Goal: Task Accomplishment & Management: Manage account settings

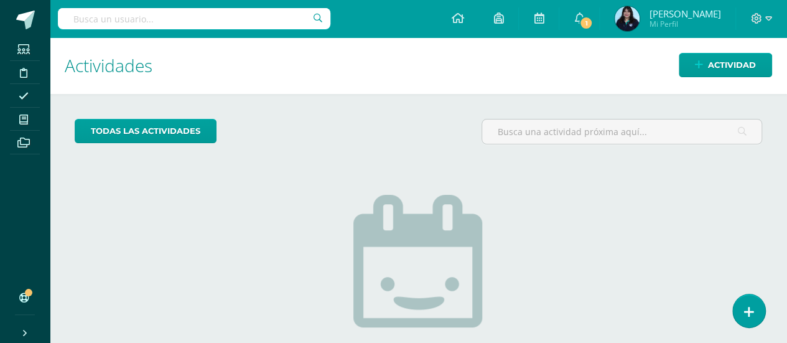
click at [355, 195] on img at bounding box center [418, 282] width 131 height 175
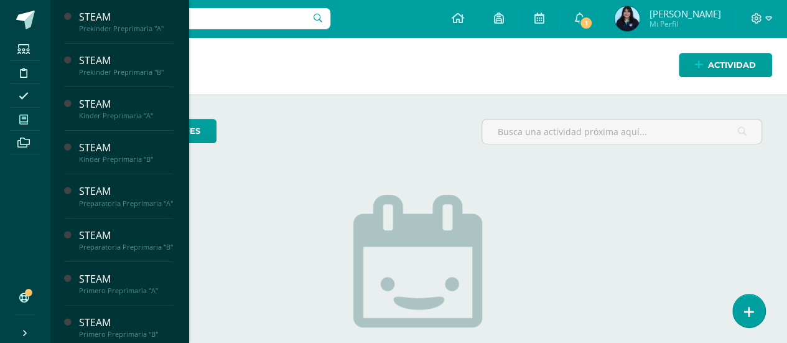
click at [22, 124] on span at bounding box center [24, 119] width 28 height 17
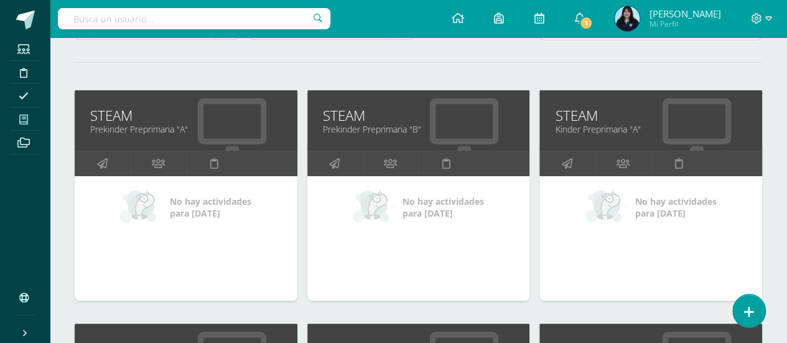
scroll to position [145, 0]
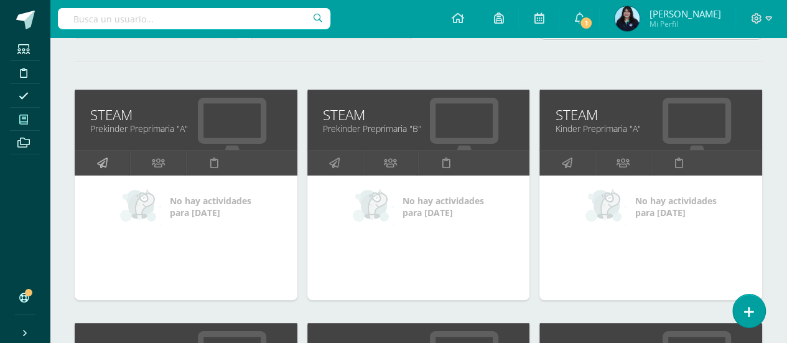
click at [102, 156] on icon at bounding box center [102, 163] width 11 height 24
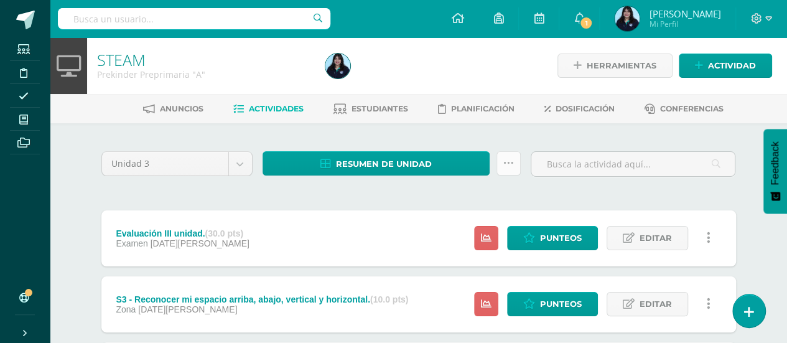
click at [508, 166] on icon at bounding box center [508, 163] width 11 height 11
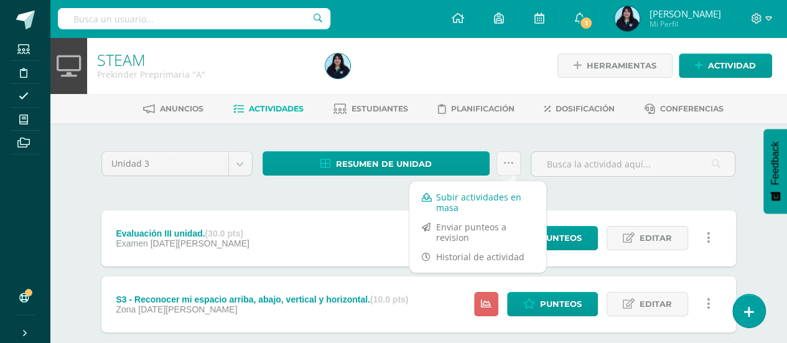
click at [484, 191] on link "Subir actividades en masa" at bounding box center [477, 202] width 137 height 30
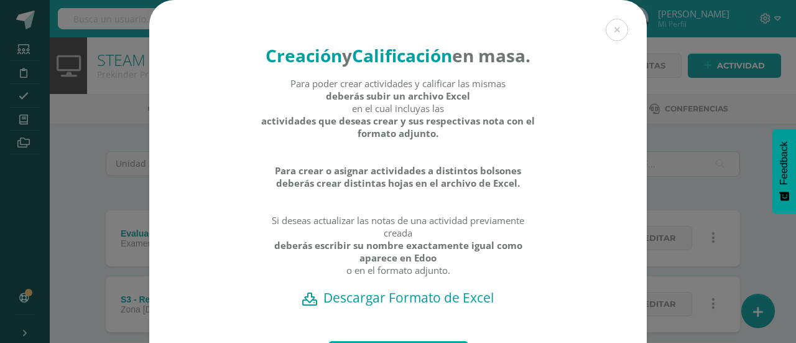
scroll to position [76, 0]
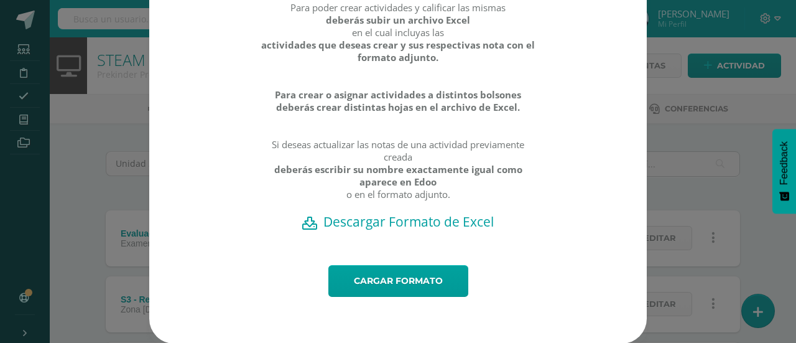
click at [401, 230] on h2 "Descargar Formato de Excel" at bounding box center [398, 221] width 454 height 17
click at [342, 297] on link "Cargar formato" at bounding box center [399, 281] width 140 height 32
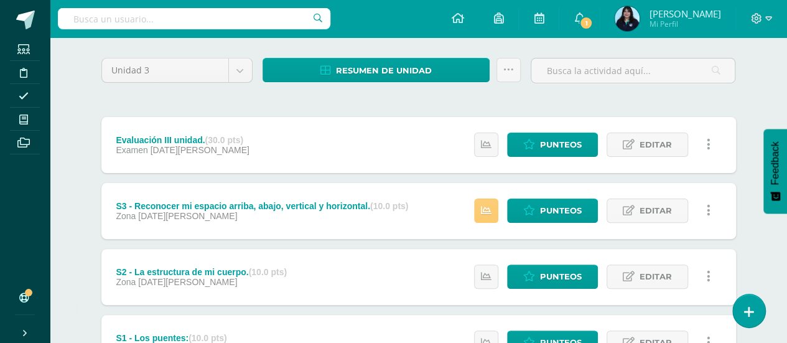
scroll to position [96, 0]
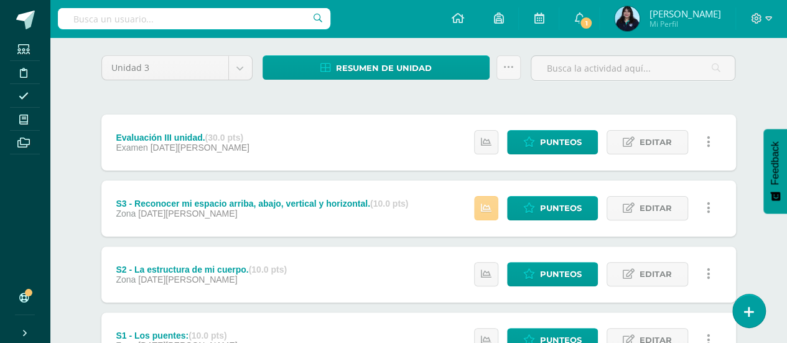
click at [488, 204] on icon at bounding box center [486, 208] width 11 height 11
click at [434, 233] on div "S3 - Reconocer mi espacio arriba, abajo, vertical y horizontal. (10.0 pts) Zona…" at bounding box center [418, 208] width 635 height 56
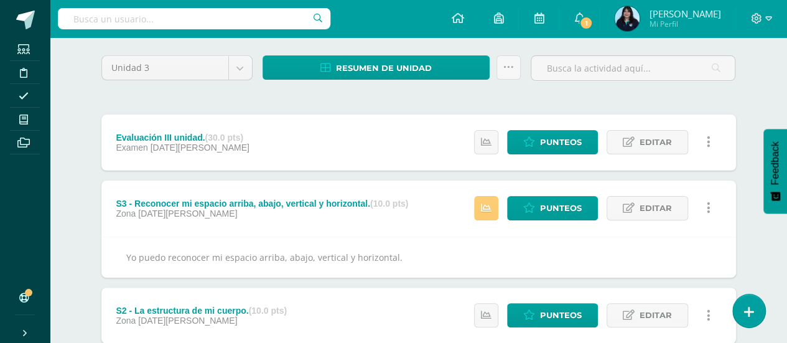
scroll to position [0, 0]
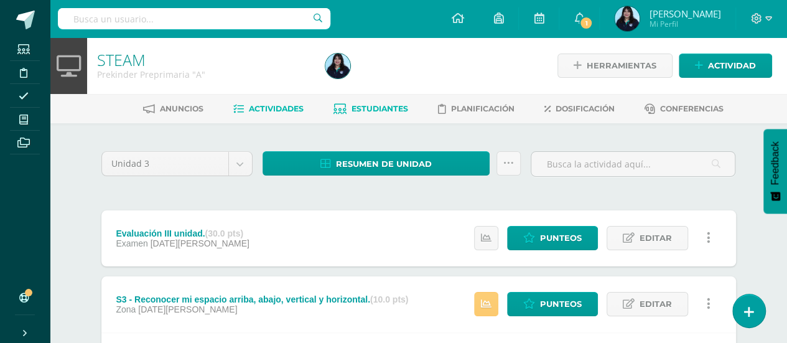
click at [368, 112] on span "Estudiantes" at bounding box center [380, 108] width 57 height 9
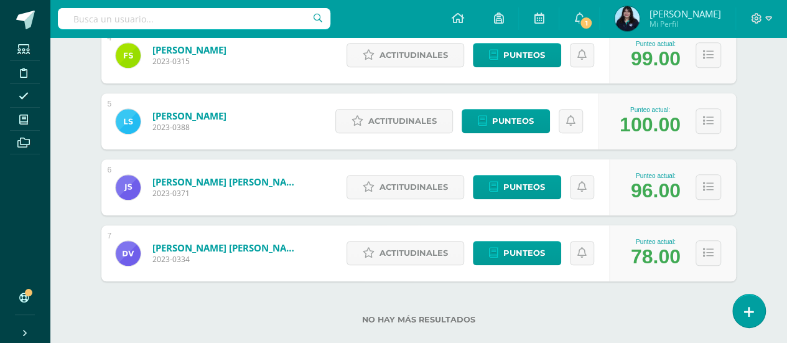
scroll to position [461, 0]
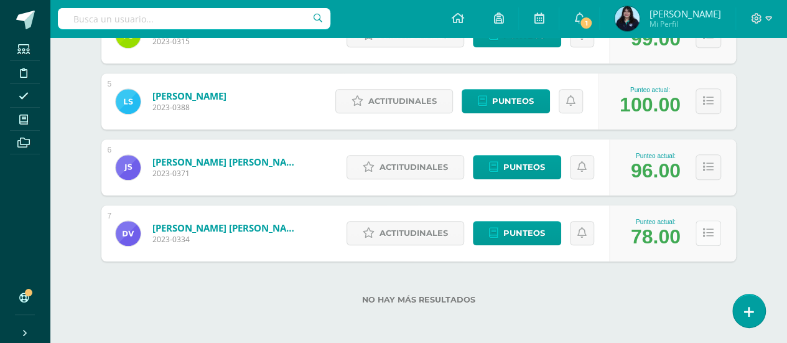
click at [704, 241] on button at bounding box center [709, 233] width 26 height 26
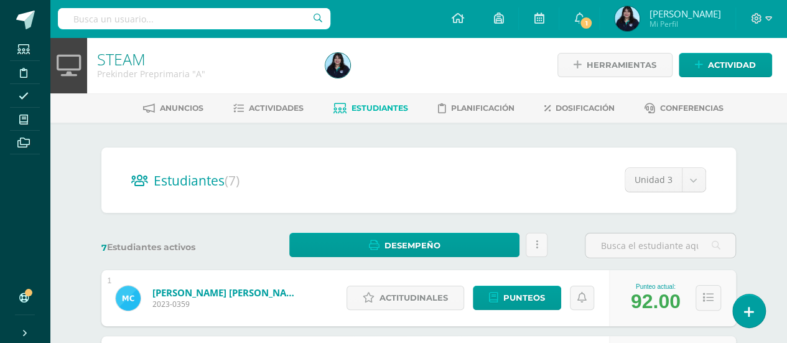
scroll to position [0, 0]
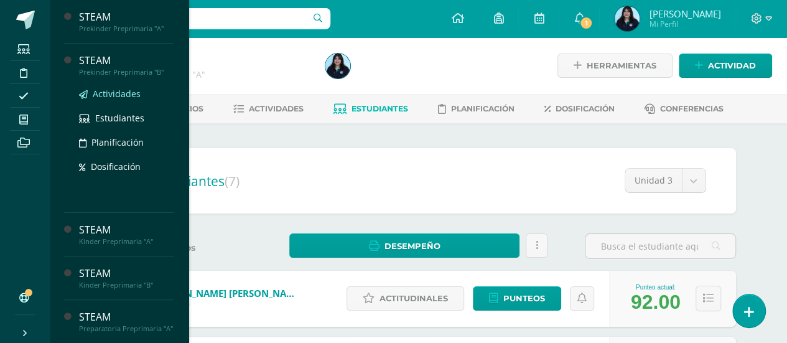
click at [108, 93] on span "Actividades" at bounding box center [117, 94] width 48 height 12
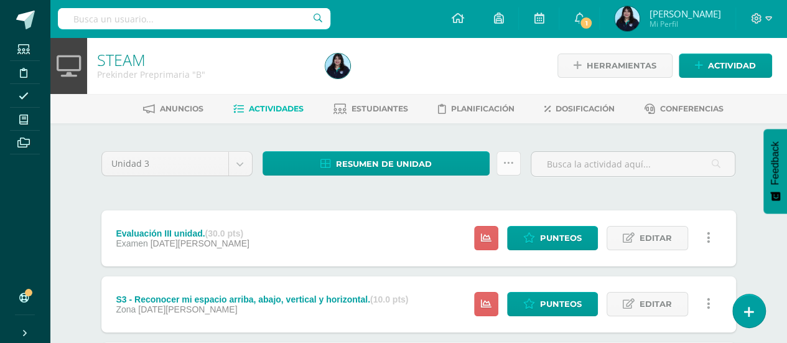
click at [520, 166] on link at bounding box center [509, 163] width 24 height 24
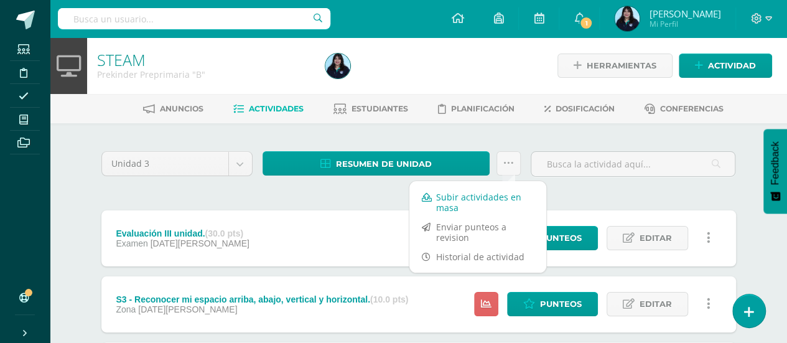
click at [508, 187] on link "Subir actividades en masa" at bounding box center [477, 202] width 137 height 30
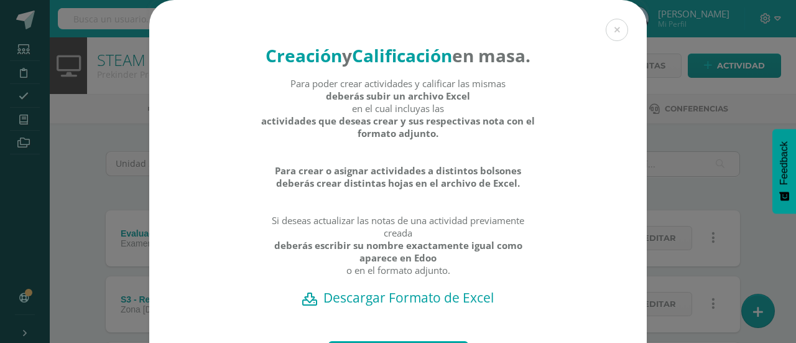
scroll to position [107, 0]
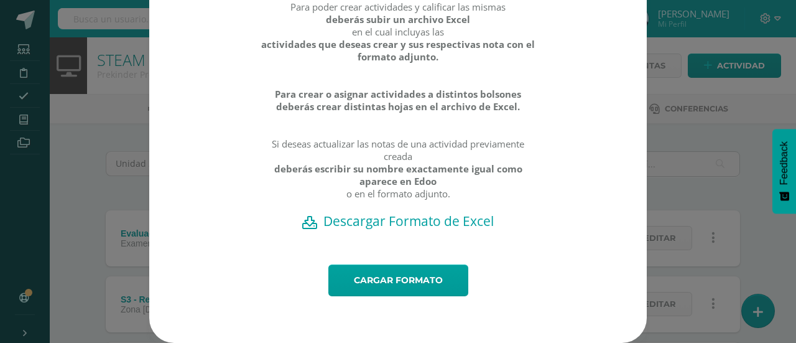
click at [421, 228] on h2 "Descargar Formato de Excel" at bounding box center [398, 220] width 454 height 17
click at [431, 283] on link "Cargar formato" at bounding box center [399, 280] width 140 height 32
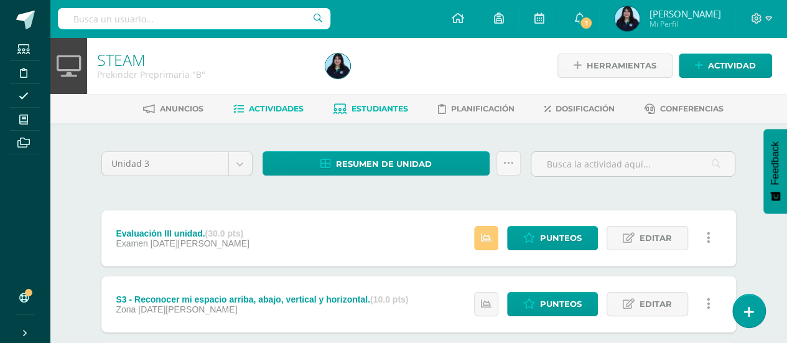
click at [406, 115] on link "Estudiantes" at bounding box center [371, 109] width 75 height 20
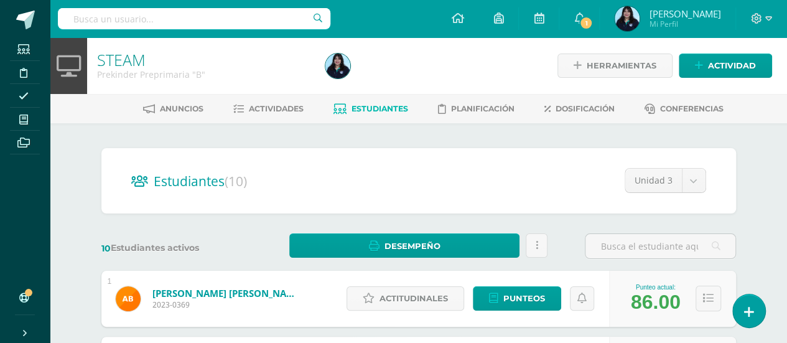
click at [406, 115] on link "Estudiantes" at bounding box center [371, 109] width 75 height 20
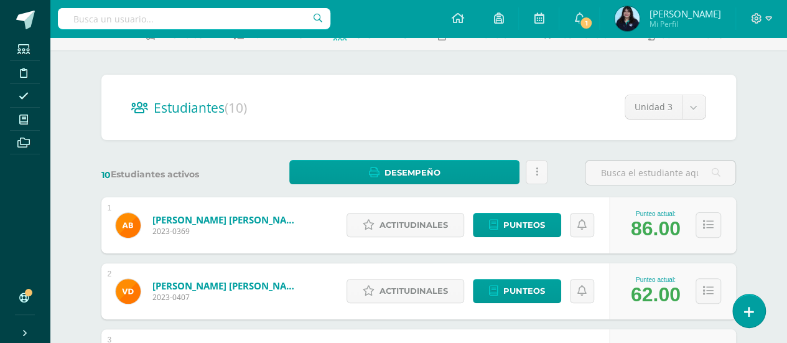
scroll to position [81, 0]
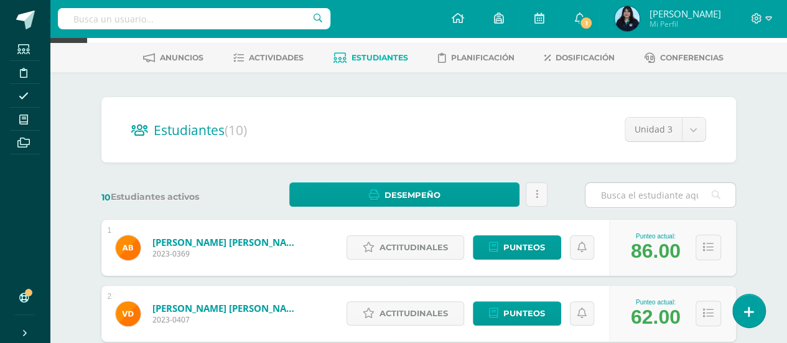
scroll to position [184, 0]
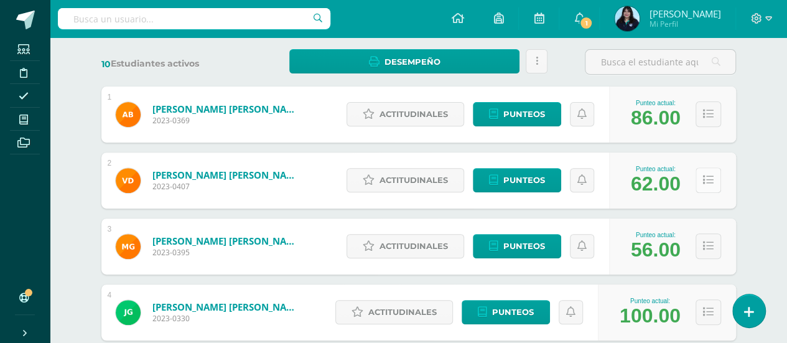
click at [708, 184] on button at bounding box center [709, 180] width 26 height 26
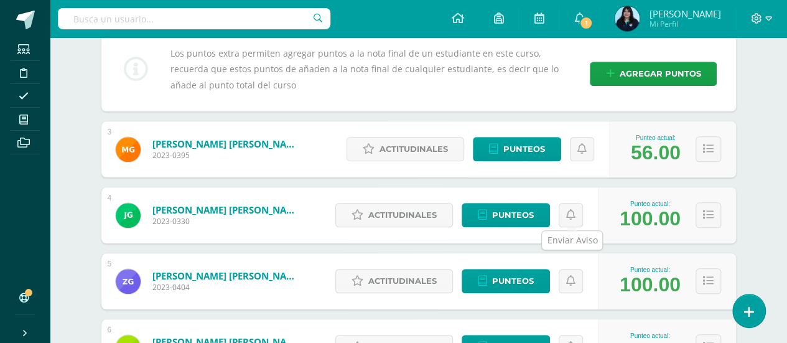
scroll to position [551, 0]
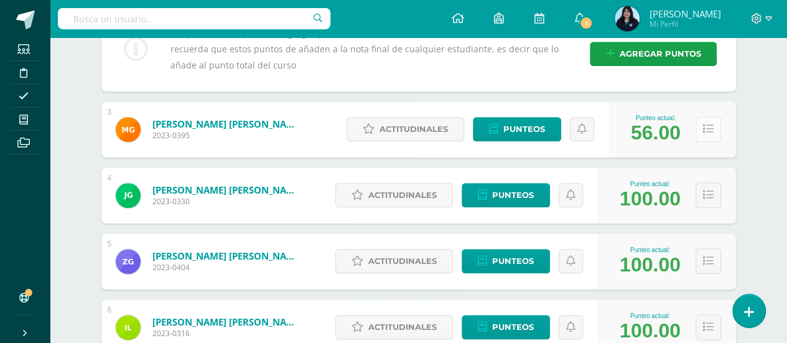
click at [711, 129] on icon at bounding box center [708, 129] width 11 height 11
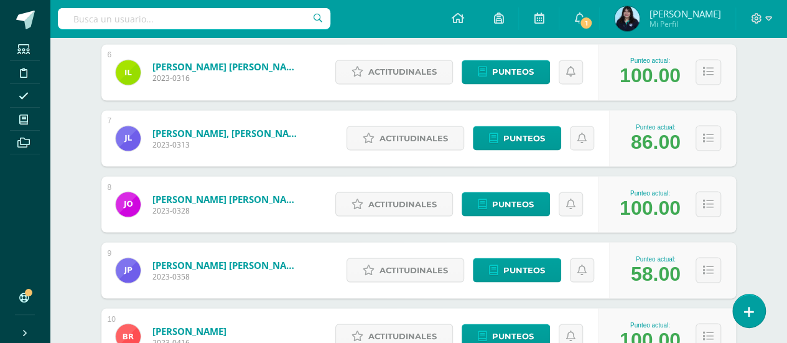
scroll to position [1157, 0]
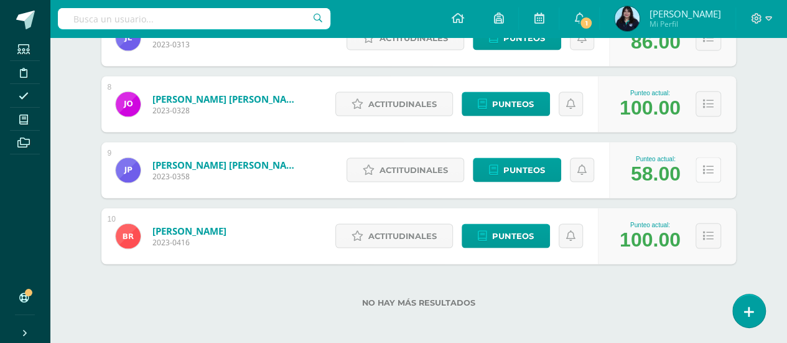
click at [714, 177] on button at bounding box center [709, 170] width 26 height 26
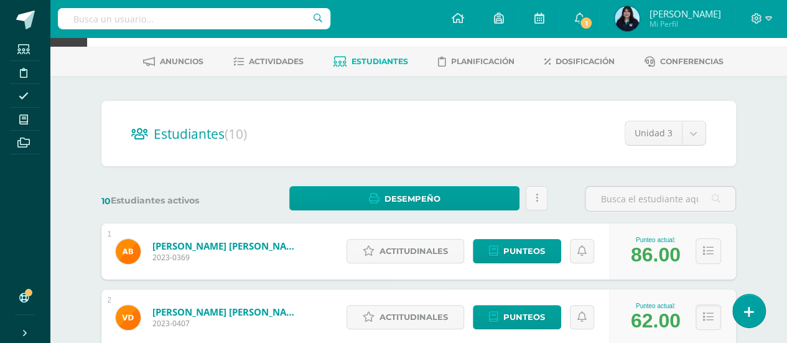
scroll to position [0, 0]
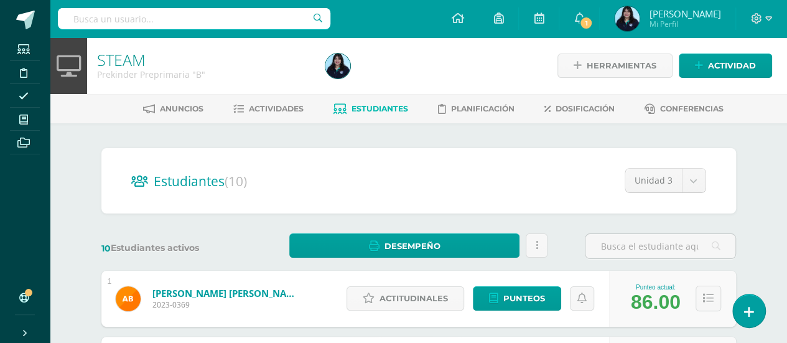
click at [717, 298] on button at bounding box center [709, 299] width 26 height 26
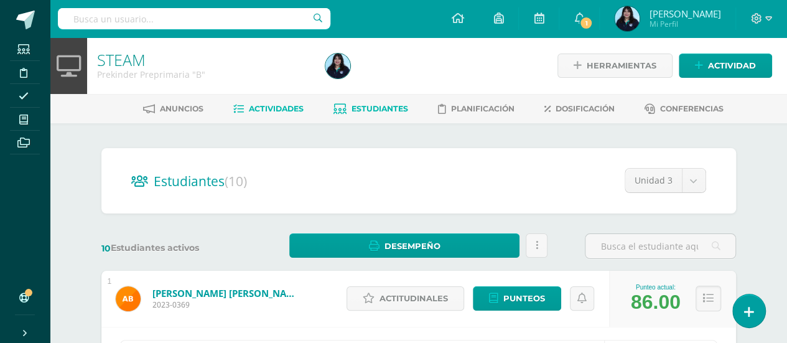
click at [282, 101] on link "Actividades" at bounding box center [268, 109] width 70 height 20
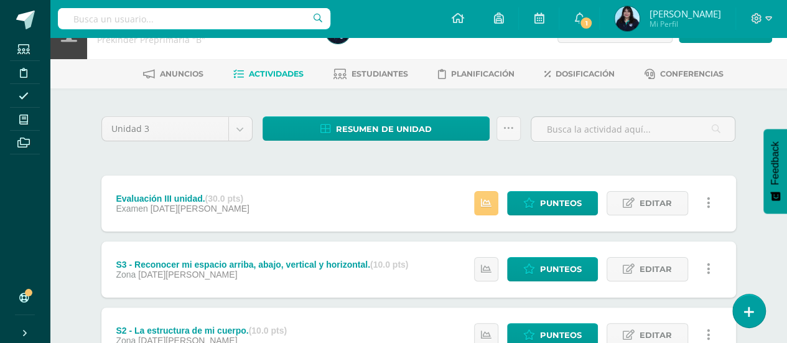
scroll to position [36, 0]
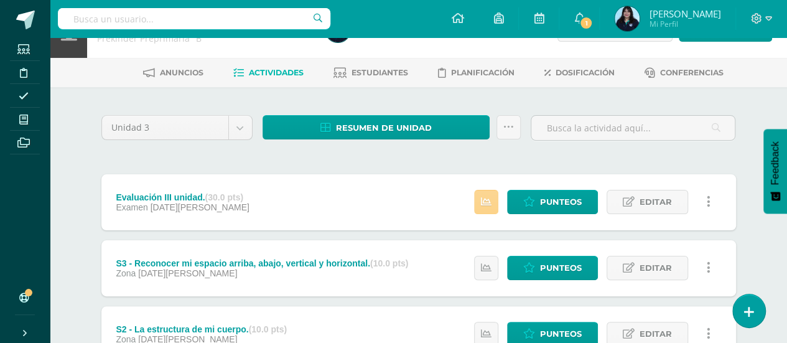
click at [477, 208] on link at bounding box center [486, 202] width 24 height 24
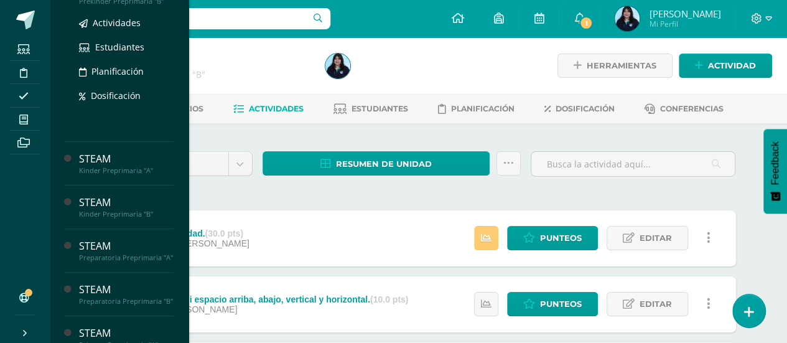
scroll to position [73, 0]
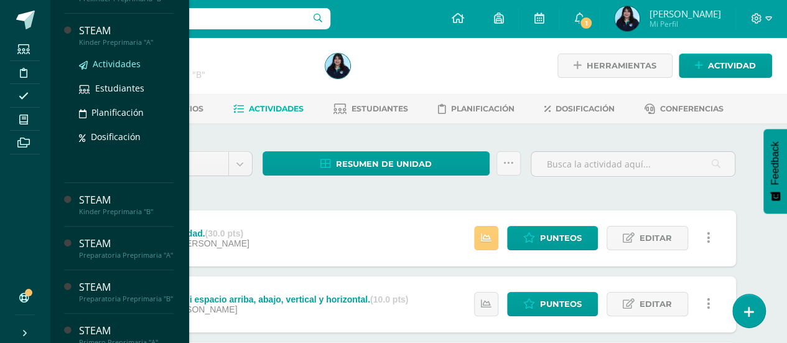
click at [119, 68] on span "Actividades" at bounding box center [117, 64] width 48 height 12
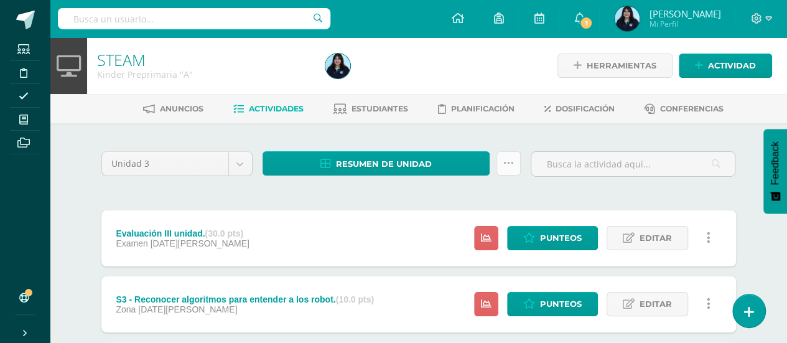
click at [515, 170] on link at bounding box center [509, 163] width 24 height 24
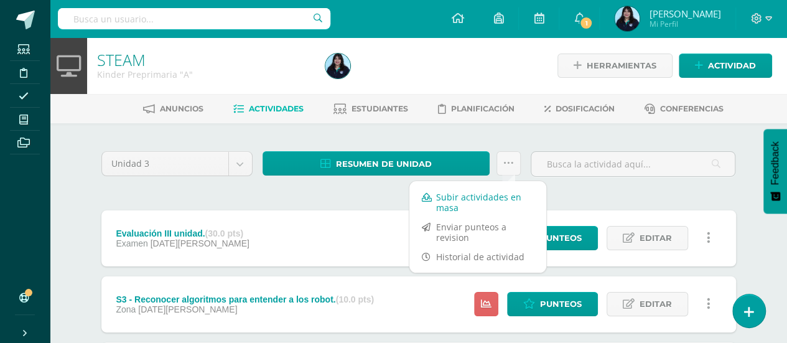
click at [465, 203] on link "Subir actividades en masa" at bounding box center [477, 202] width 137 height 30
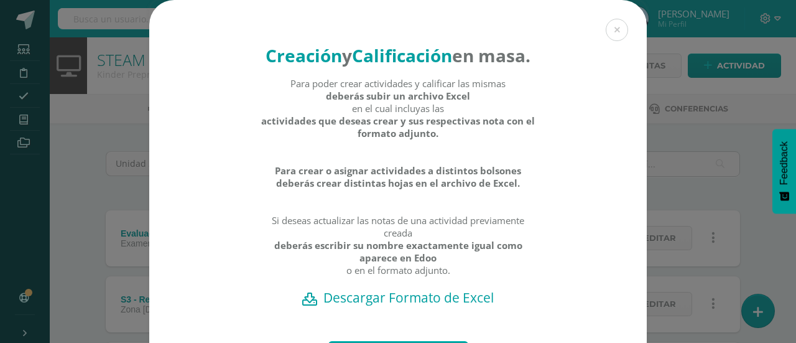
scroll to position [107, 0]
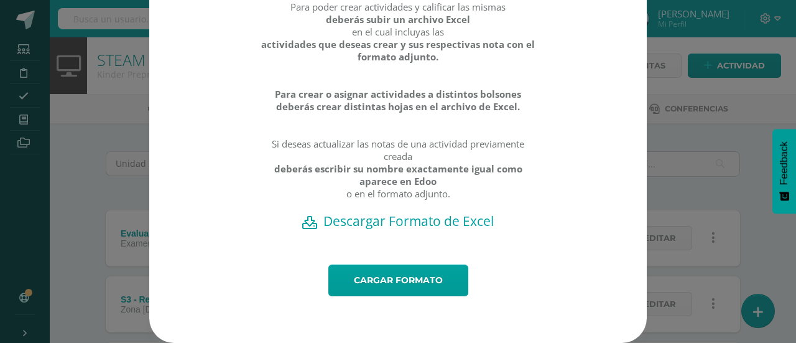
click at [403, 224] on h2 "Descargar Formato de Excel" at bounding box center [398, 220] width 454 height 17
click at [436, 266] on link "Cargar formato" at bounding box center [399, 280] width 140 height 32
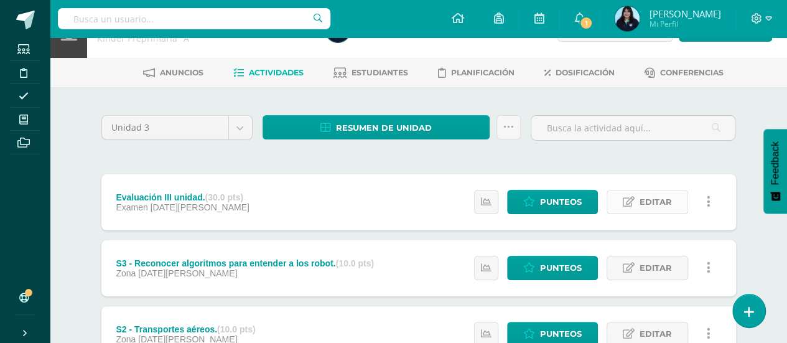
scroll to position [31, 0]
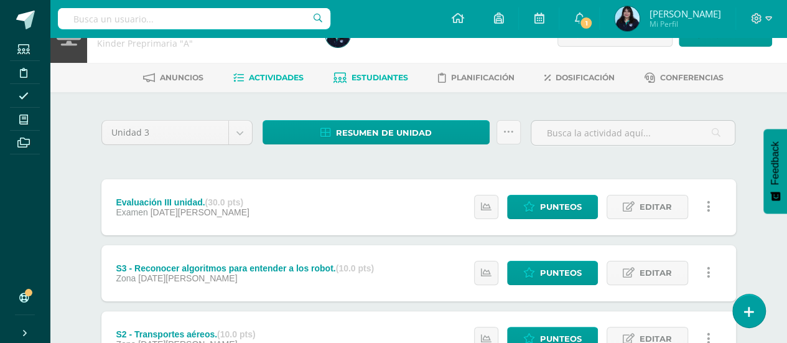
click at [382, 74] on span "Estudiantes" at bounding box center [380, 77] width 57 height 9
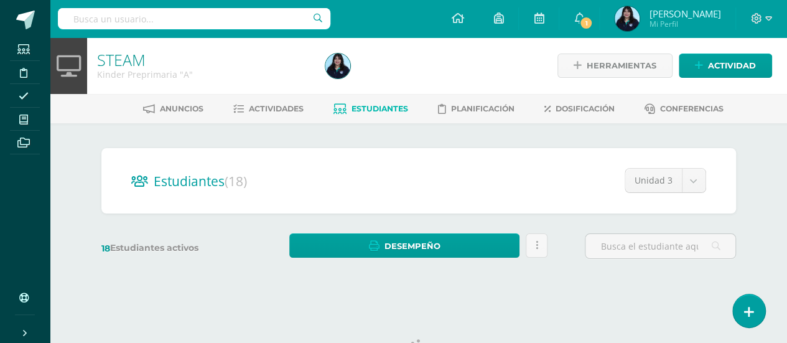
scroll to position [51, 0]
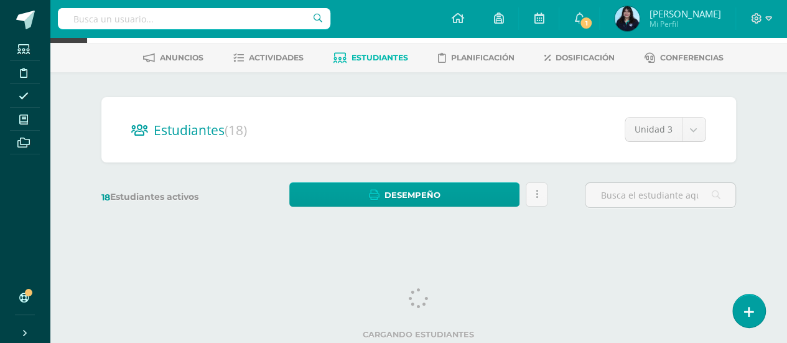
click at [546, 175] on div "Estudiantes (18) Unidad 3 Unidad 3 Unidad 4 Unidad 2 Unidad 1 18 Estudiantes ac…" at bounding box center [418, 158] width 645 height 123
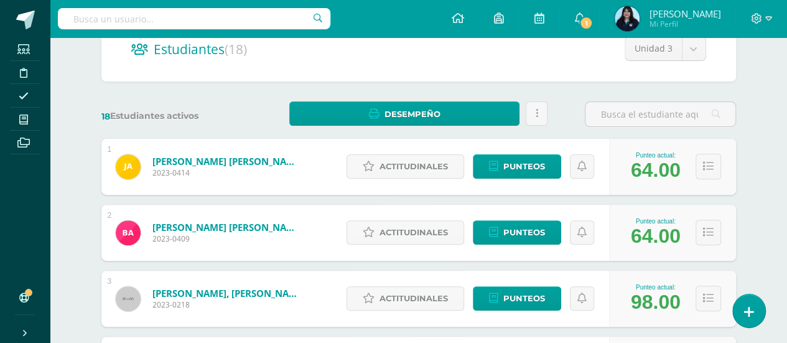
scroll to position [217, 0]
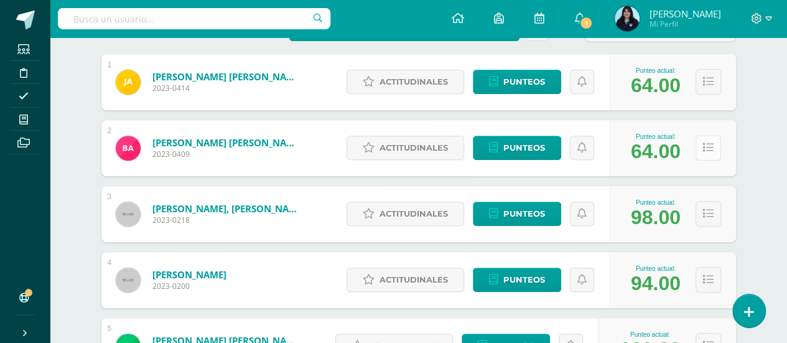
click at [708, 155] on button at bounding box center [709, 148] width 26 height 26
click at [709, 141] on button at bounding box center [709, 148] width 26 height 26
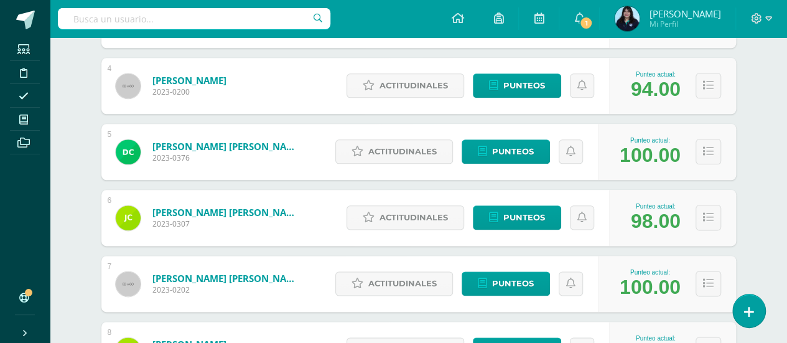
scroll to position [701, 0]
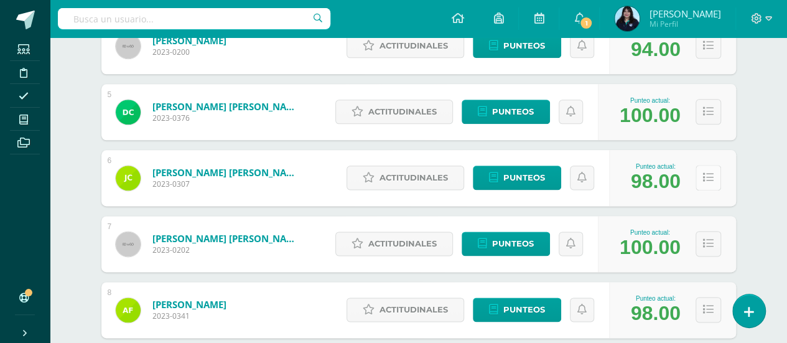
click at [707, 167] on button at bounding box center [709, 178] width 26 height 26
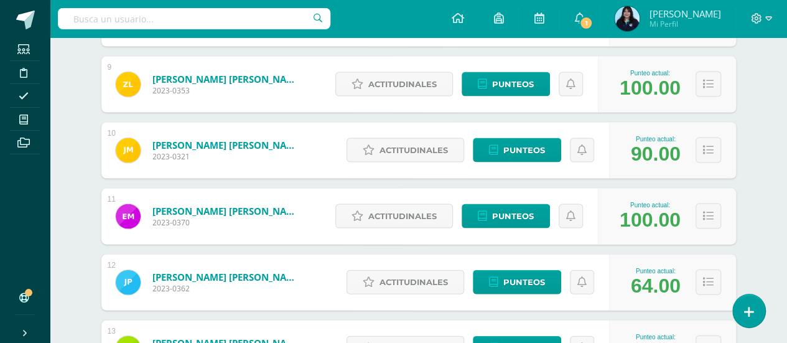
scroll to position [1241, 0]
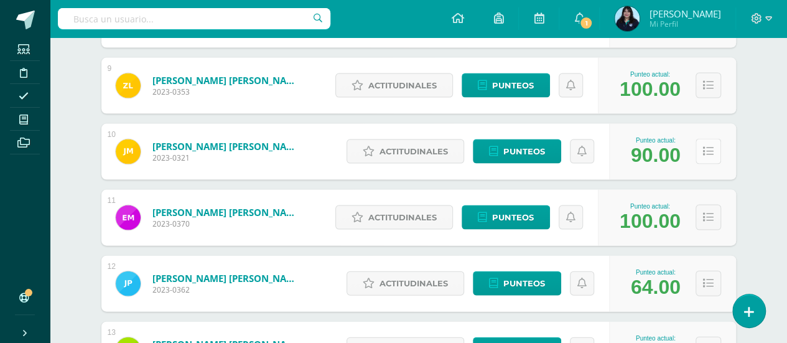
click at [704, 154] on button at bounding box center [709, 152] width 26 height 26
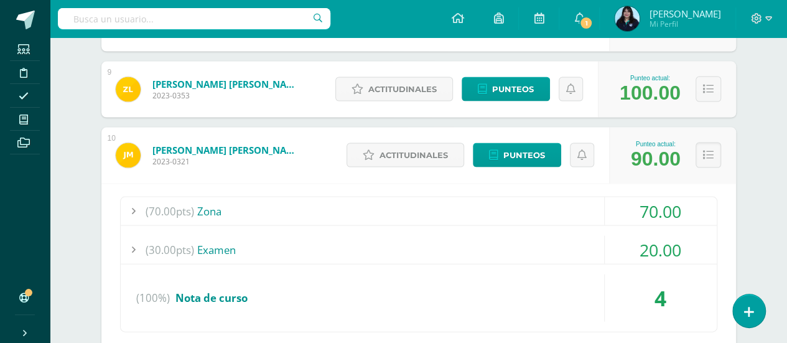
scroll to position [1236, 0]
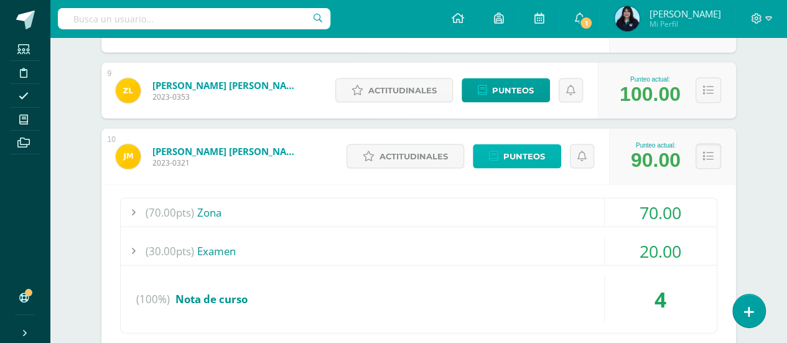
click at [486, 153] on link "Punteos" at bounding box center [517, 156] width 88 height 24
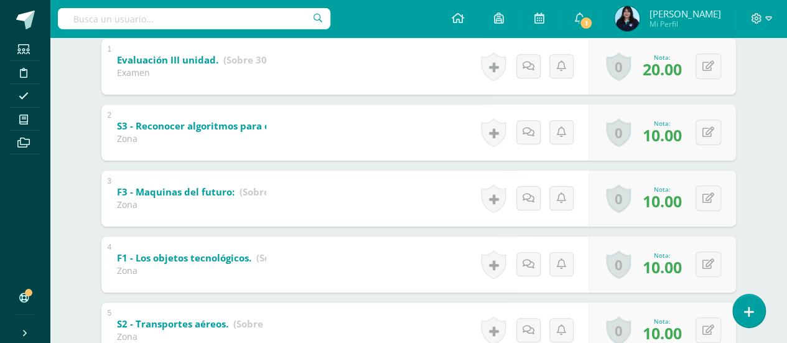
scroll to position [273, 0]
click at [706, 133] on button at bounding box center [717, 132] width 26 height 26
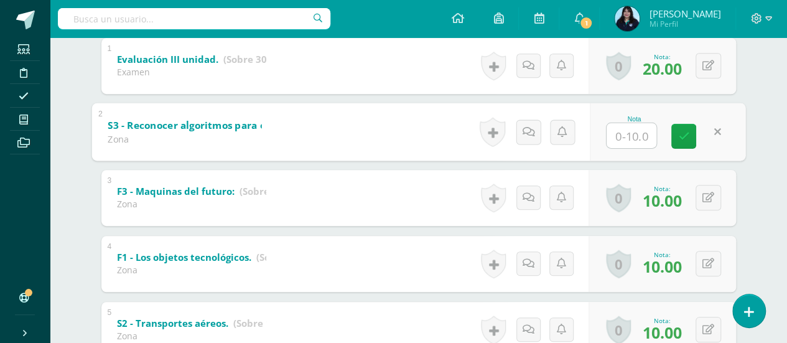
type input "6"
click at [683, 137] on icon at bounding box center [683, 136] width 11 height 11
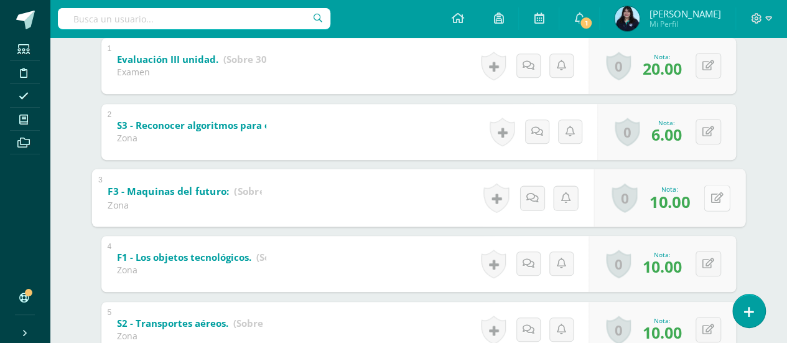
click at [702, 200] on div "0 [GEOGRAPHIC_DATA] Logros obtenidos Aún no hay logros agregados Nota: 10.00" at bounding box center [670, 198] width 152 height 58
click at [714, 199] on icon at bounding box center [717, 197] width 12 height 11
type input "7}"
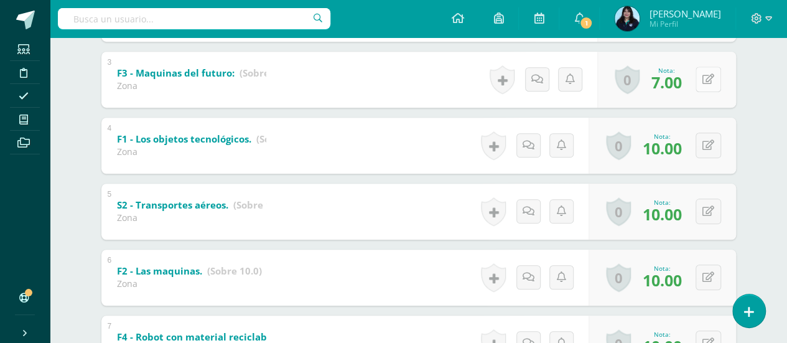
scroll to position [396, 0]
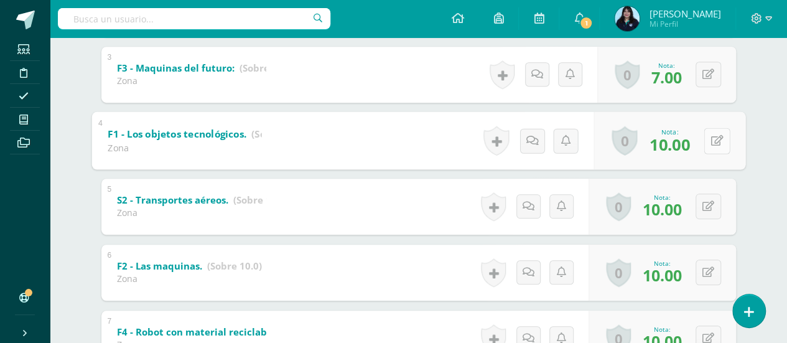
click at [712, 140] on icon at bounding box center [717, 140] width 12 height 11
type input "9"
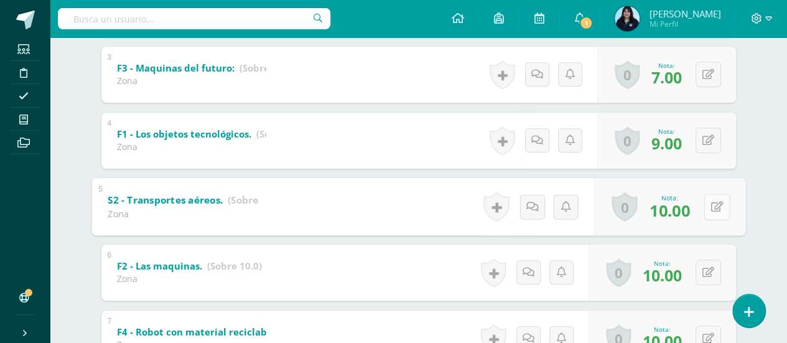
click at [704, 212] on div "0 [GEOGRAPHIC_DATA] Logros obtenidos Aún no hay logros agregados Nota: 10.00" at bounding box center [670, 206] width 152 height 58
click at [717, 211] on button at bounding box center [717, 207] width 26 height 26
type input "6"
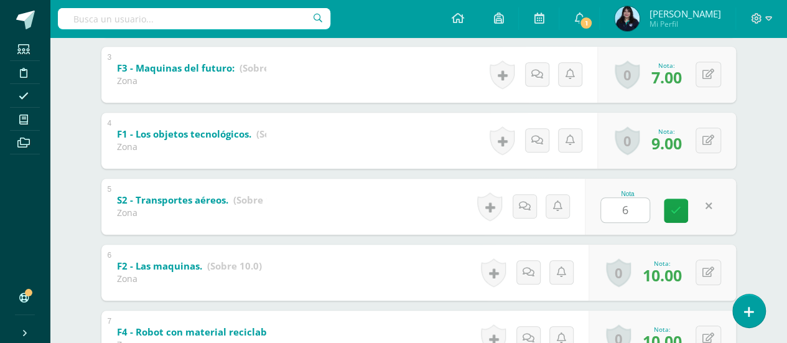
click at [742, 222] on div "[PERSON_NAME] [PERSON_NAME] [PERSON_NAME] [PERSON_NAME] [PERSON_NAME] [PERSON_N…" at bounding box center [419, 121] width 684 height 788
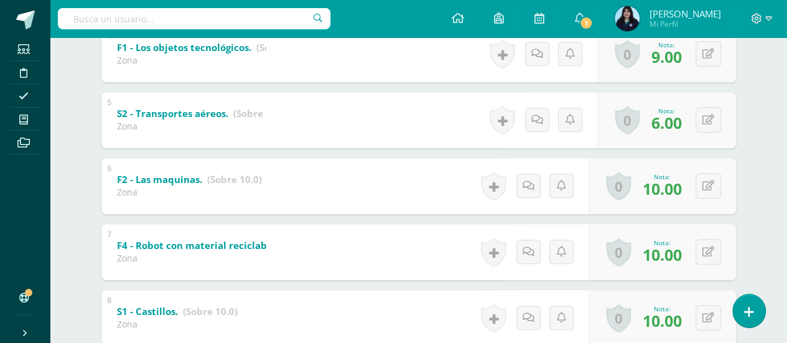
scroll to position [567, 0]
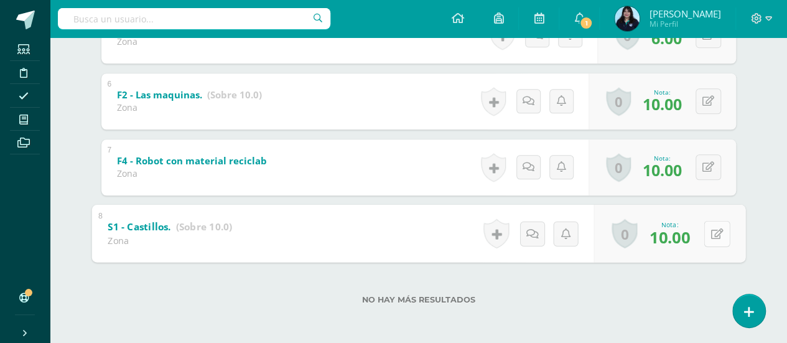
click at [709, 240] on button at bounding box center [717, 233] width 26 height 26
type input "6"
click at [689, 237] on link at bounding box center [683, 237] width 25 height 25
click at [707, 106] on button at bounding box center [709, 101] width 26 height 26
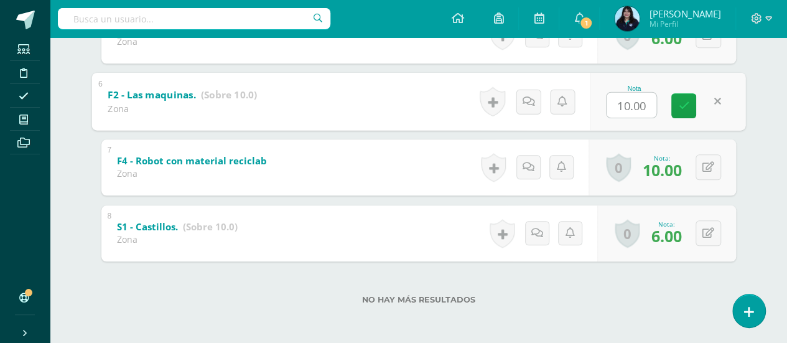
type input "8"
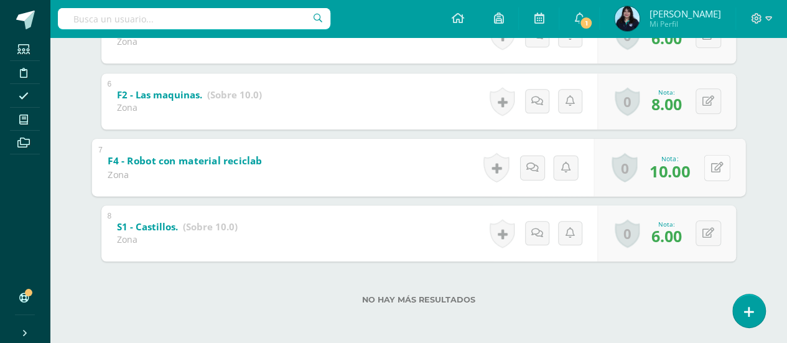
click at [710, 156] on button at bounding box center [717, 167] width 26 height 26
type input "6"
type input "7"
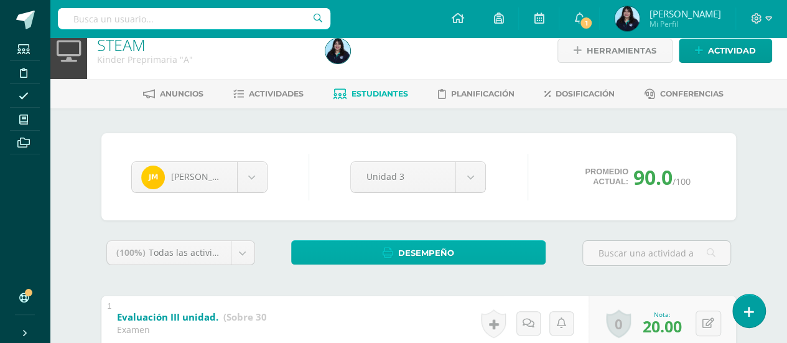
scroll to position [0, 0]
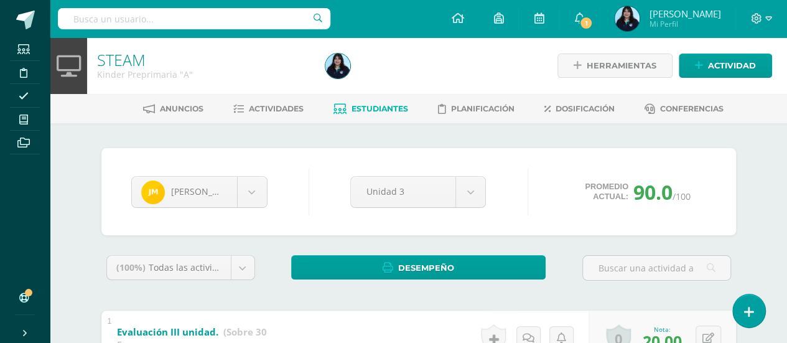
click at [393, 109] on span "Estudiantes" at bounding box center [380, 108] width 57 height 9
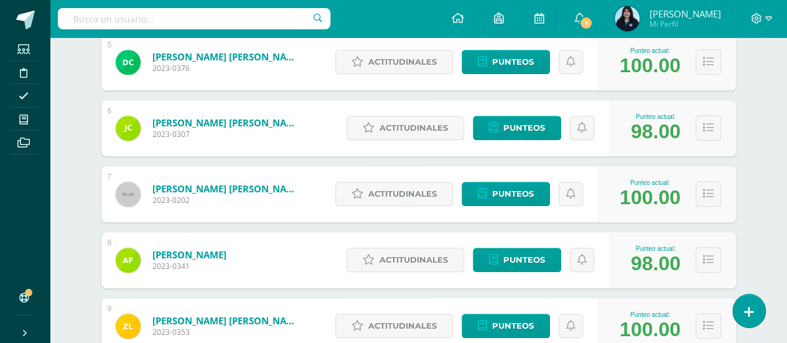
scroll to position [655, 0]
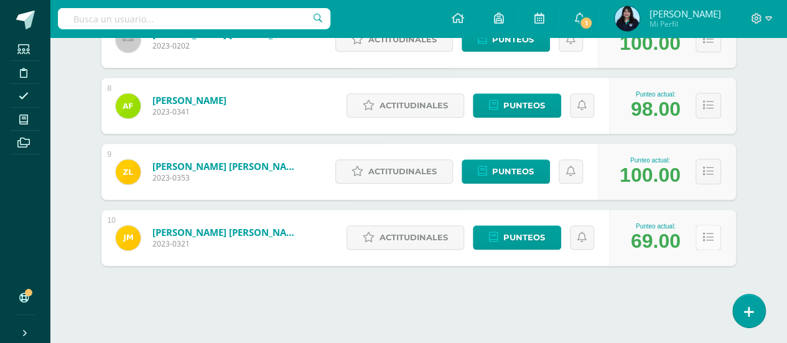
click at [711, 245] on button at bounding box center [709, 238] width 26 height 26
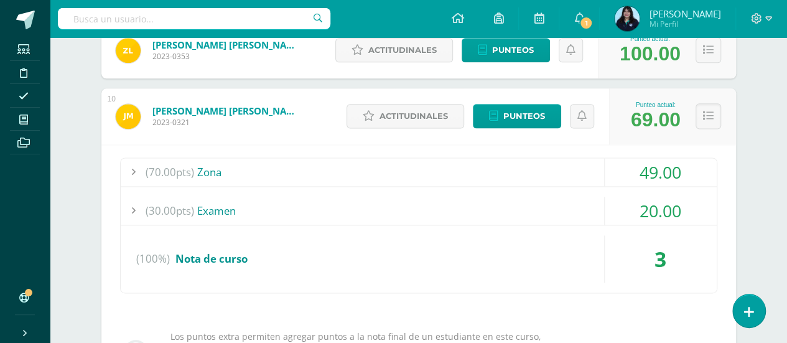
click at [739, 215] on div "Estudiantes (18) Unidad 3 Unidad 3 Unidad 4 Unidad 2 Unidad 1 18 Estudiantes ac…" at bounding box center [418, 176] width 645 height 1608
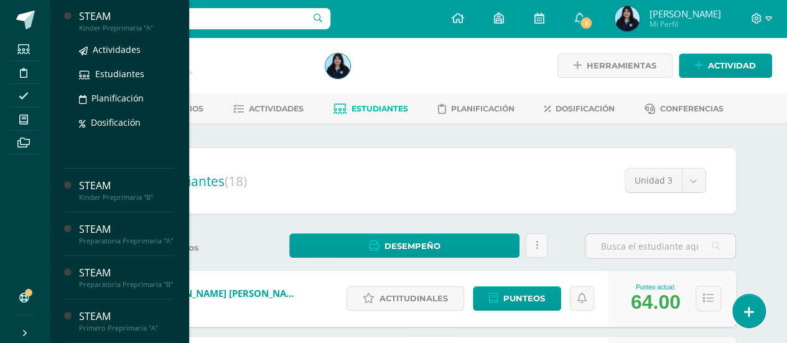
scroll to position [88, 0]
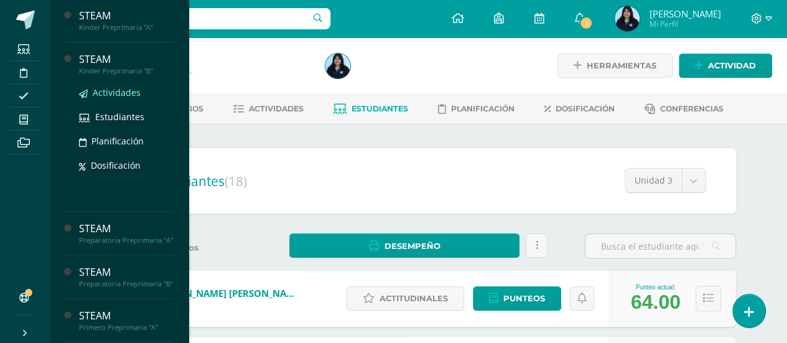
click at [102, 95] on span "Actividades" at bounding box center [117, 92] width 48 height 12
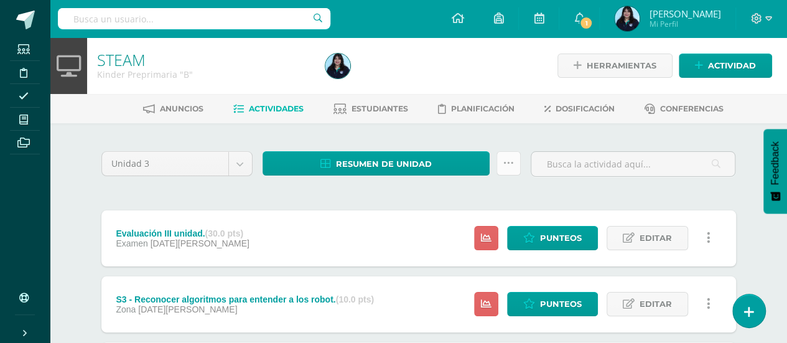
click at [504, 169] on link at bounding box center [509, 163] width 24 height 24
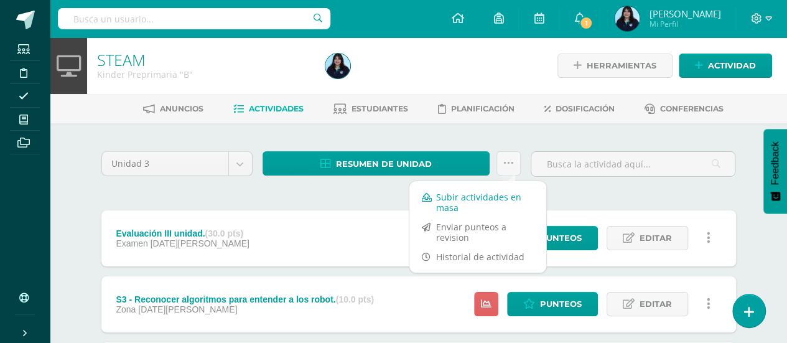
click at [472, 193] on link "Subir actividades en masa" at bounding box center [477, 202] width 137 height 30
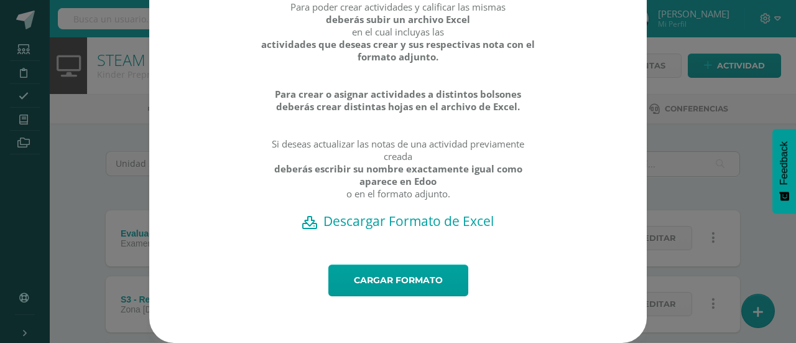
scroll to position [96, 0]
click at [410, 230] on h2 "Descargar Formato de Excel" at bounding box center [398, 220] width 454 height 17
click at [383, 284] on link "Cargar formato" at bounding box center [399, 280] width 140 height 32
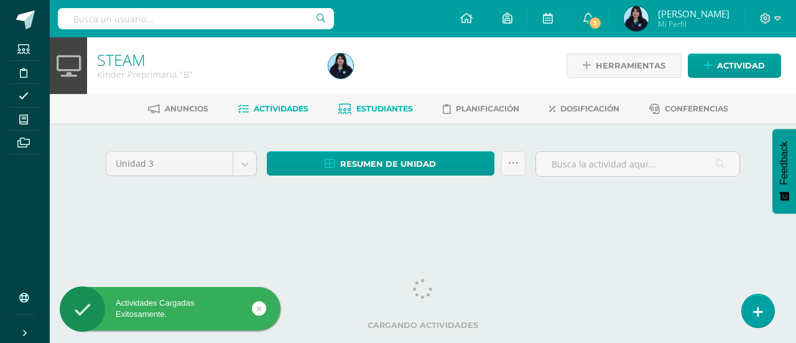
click at [371, 108] on span "Estudiantes" at bounding box center [385, 108] width 57 height 9
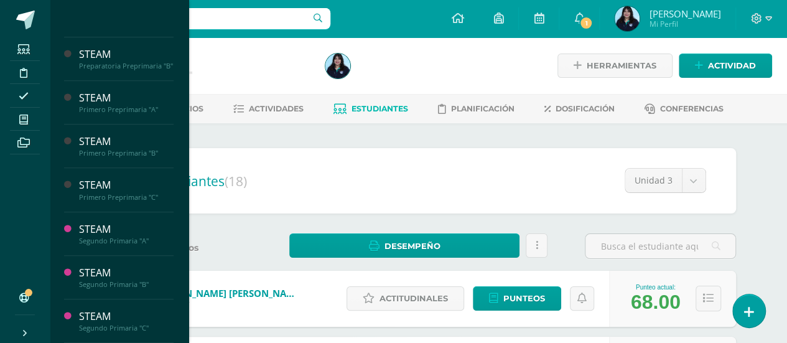
scroll to position [319, 0]
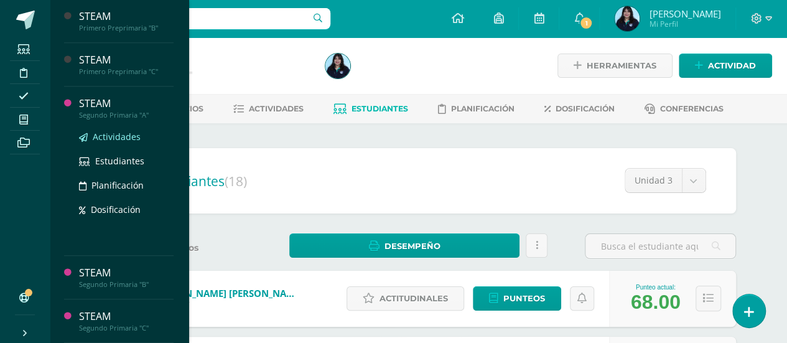
click at [107, 140] on span "Actividades" at bounding box center [117, 137] width 48 height 12
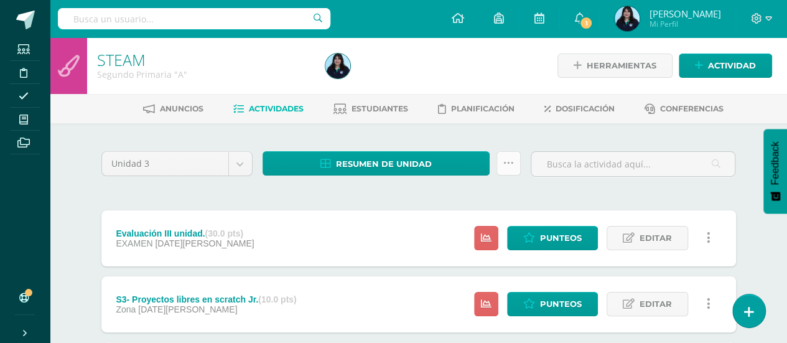
click at [502, 165] on link at bounding box center [509, 163] width 24 height 24
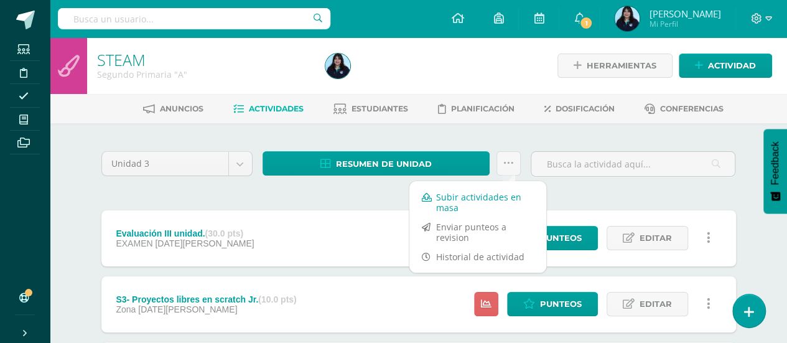
click at [464, 194] on link "Subir actividades en masa" at bounding box center [477, 202] width 137 height 30
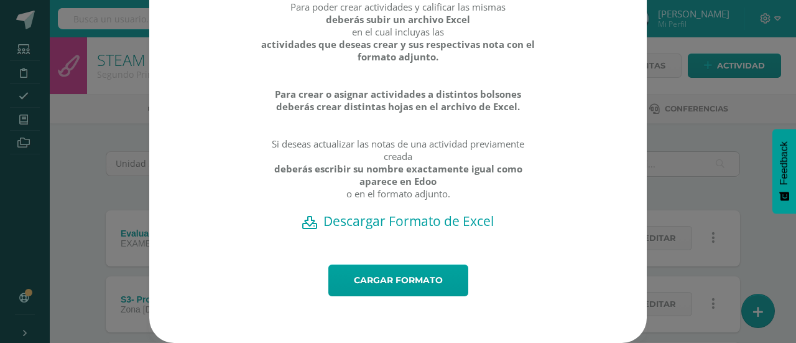
scroll to position [103, 0]
click at [417, 228] on h2 "Descargar Formato de Excel" at bounding box center [398, 220] width 454 height 17
click at [404, 278] on link "Cargar formato" at bounding box center [399, 280] width 140 height 32
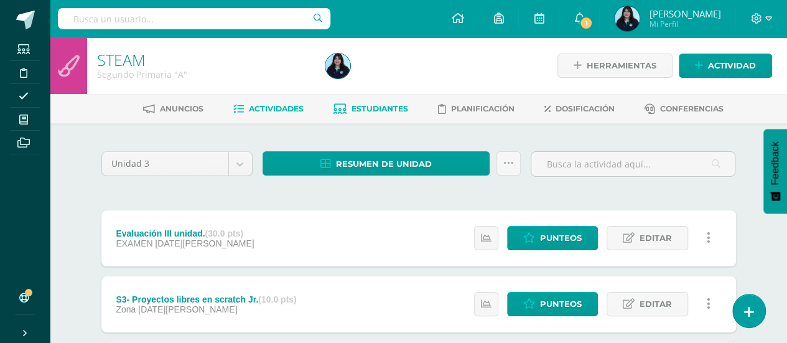
click at [384, 106] on span "Estudiantes" at bounding box center [380, 108] width 57 height 9
